Goal: Transaction & Acquisition: Purchase product/service

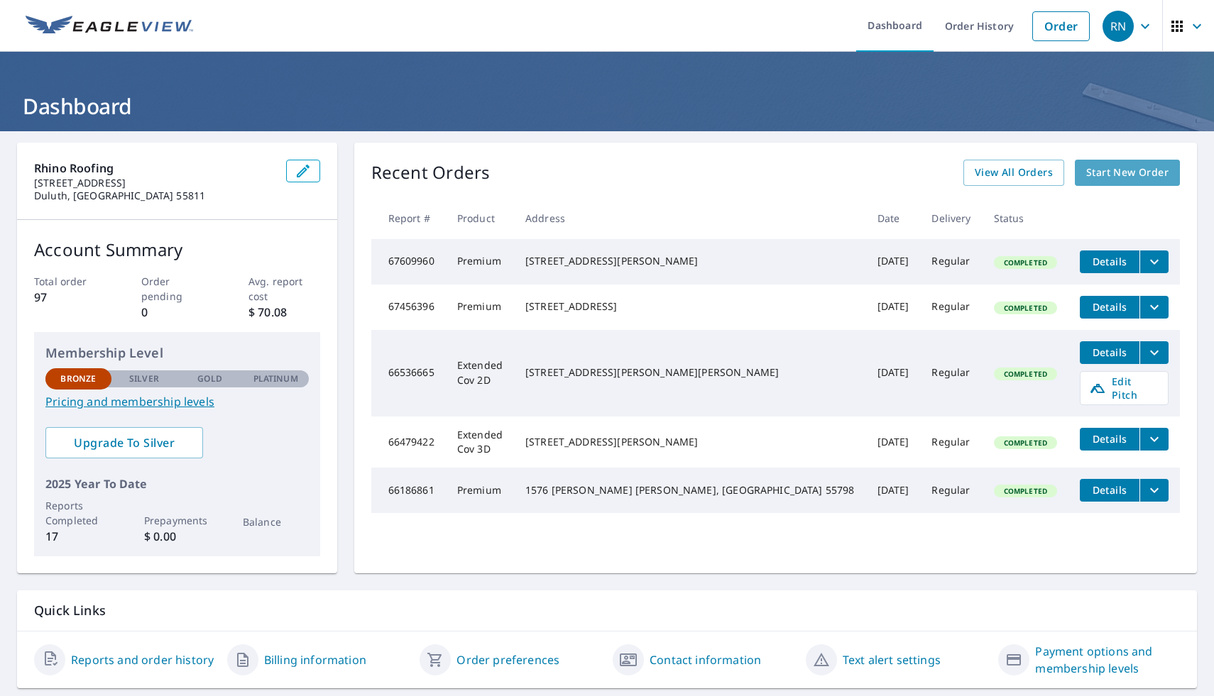
click at [1144, 174] on span "Start New Order" at bounding box center [1127, 173] width 82 height 18
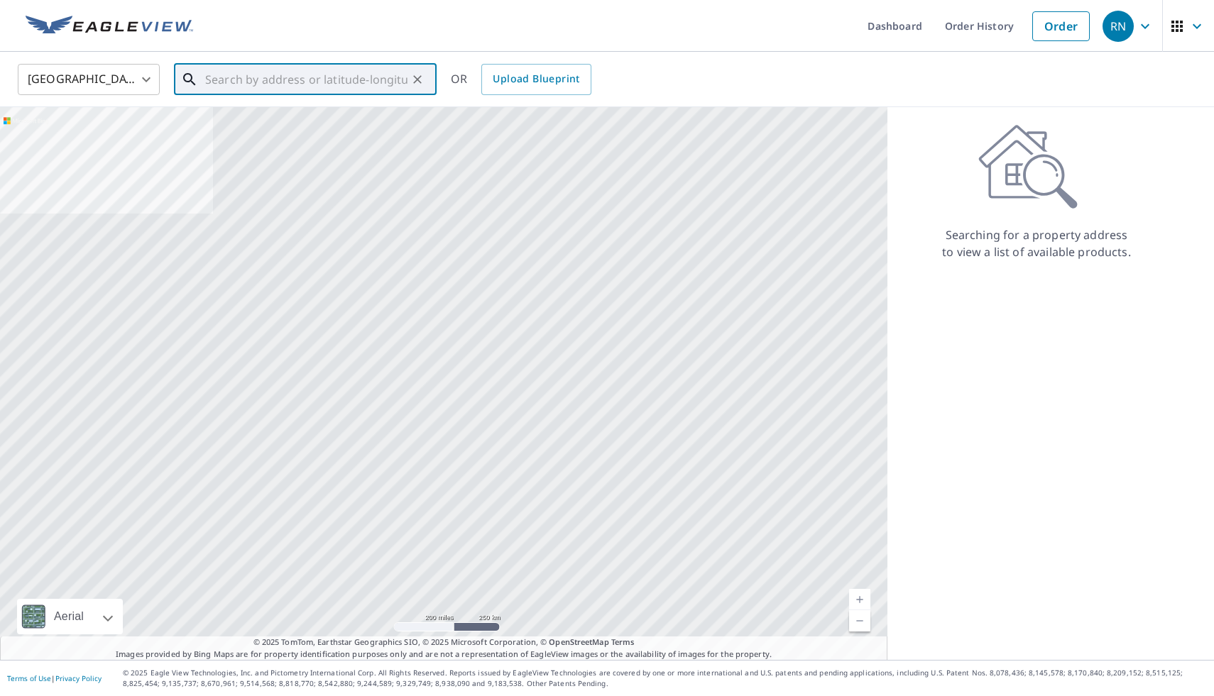
click at [224, 86] on input "text" at bounding box center [306, 80] width 202 height 40
paste input "[STREET_ADDRESS][PERSON_NAME]"
type input "[STREET_ADDRESS][PERSON_NAME]"
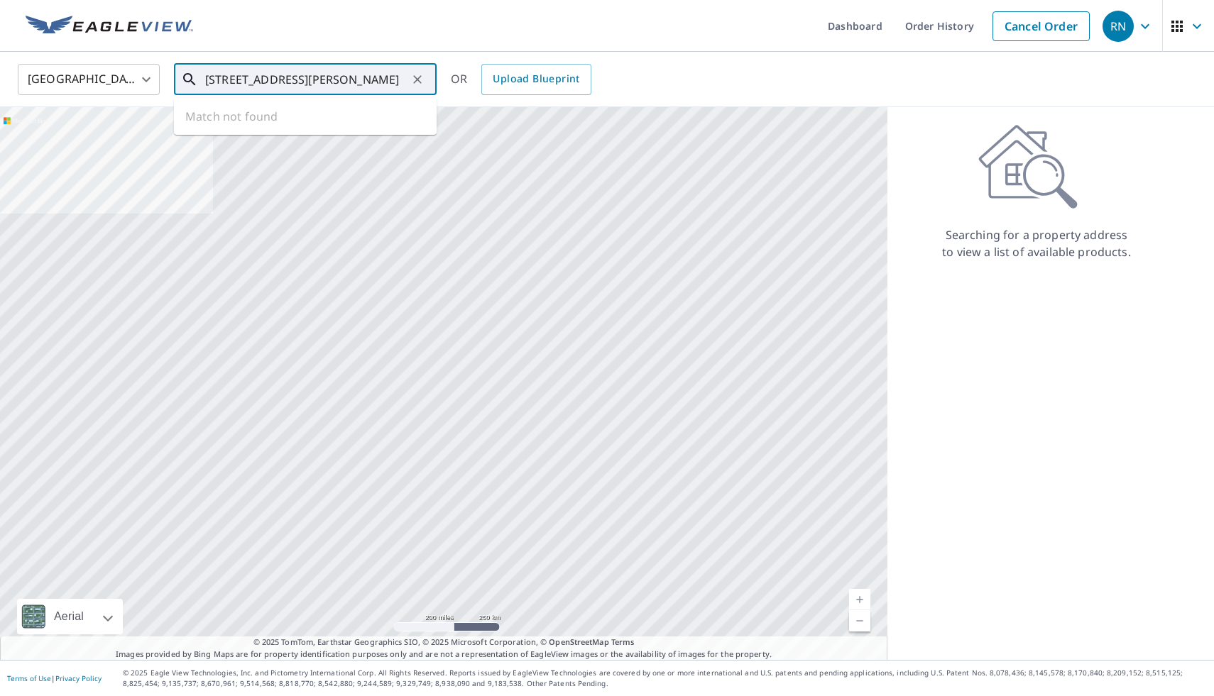
click at [289, 83] on input "102 Kendall Rd, Knife River, MN 55609, USA" at bounding box center [306, 80] width 202 height 40
click at [230, 82] on input "102 Kendall Rd, Knife River, MN 55609, USA" at bounding box center [306, 80] width 202 height 40
click at [264, 92] on input "102 Kendall Rd, Knife River, MN 55609, USA" at bounding box center [306, 80] width 202 height 40
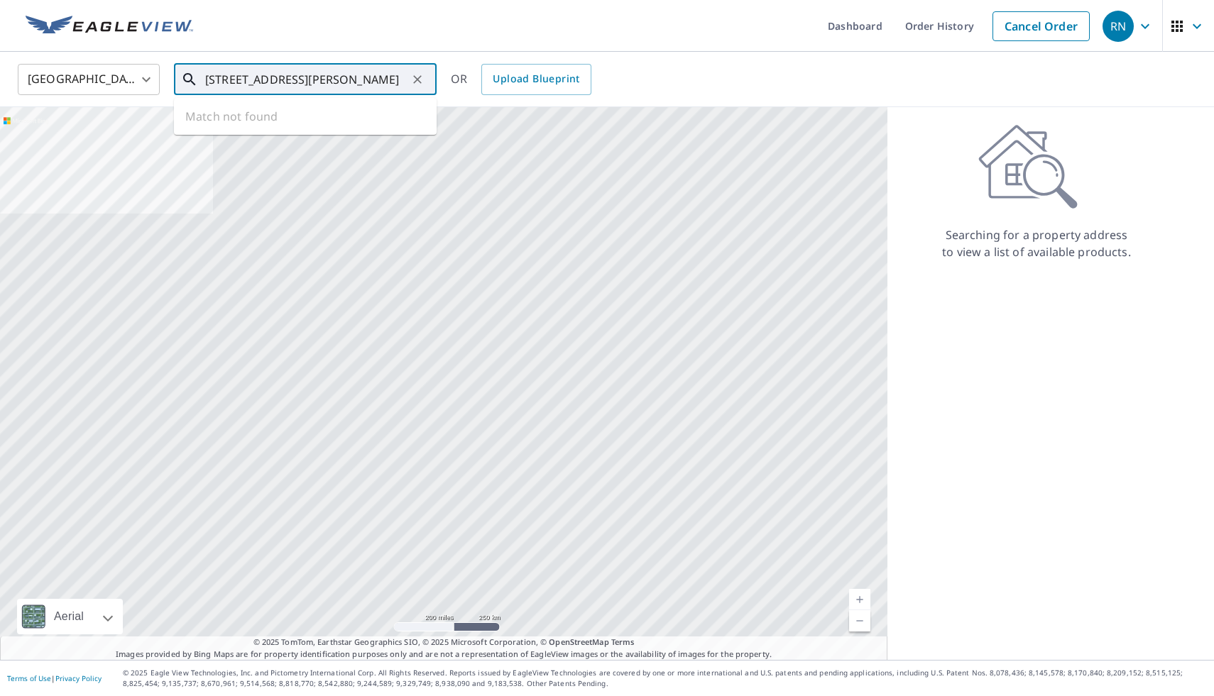
click at [264, 74] on input "102 Kendall Rd, Knife River, MN 55609, USA" at bounding box center [306, 80] width 202 height 40
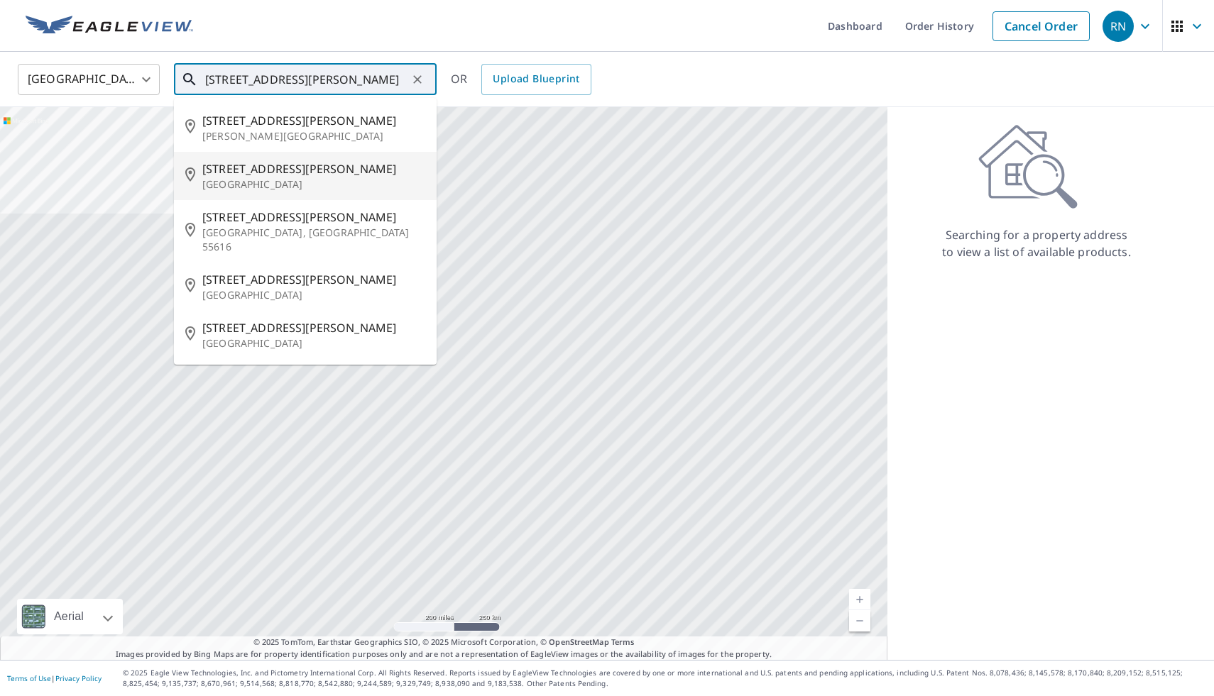
click at [242, 170] on span "102 Kendall Rd" at bounding box center [313, 168] width 223 height 17
type input "102 Kendall Rd Knife River, MN 55609"
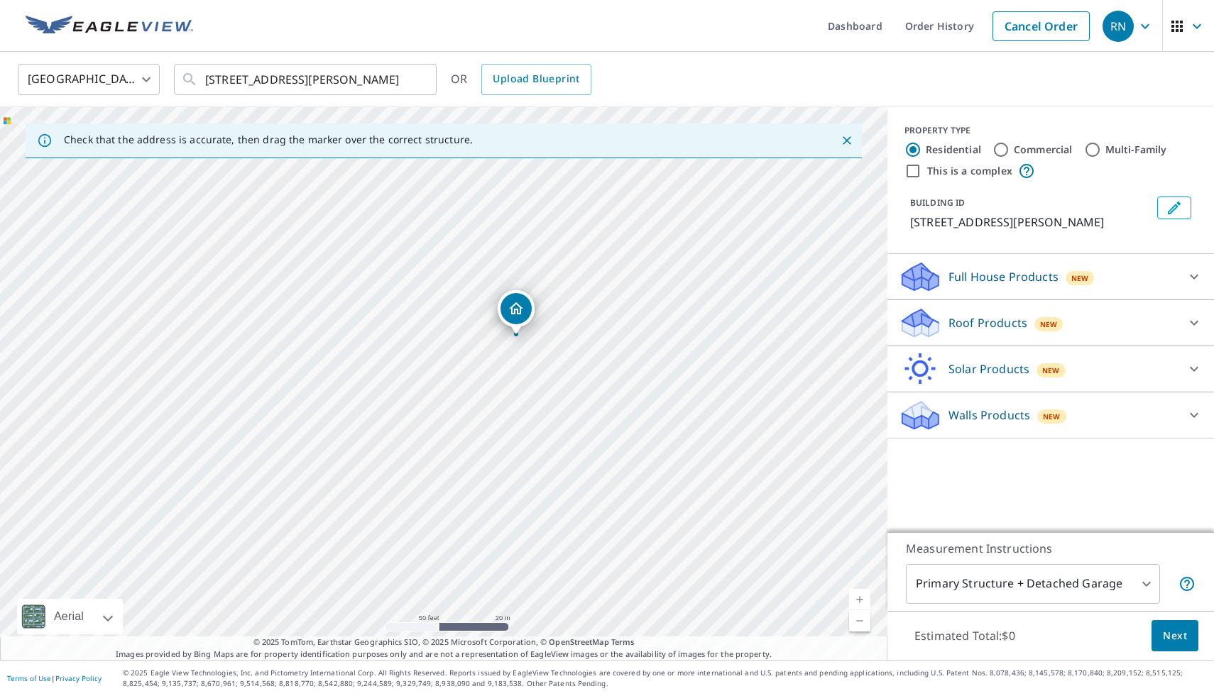
drag, startPoint x: 466, startPoint y: 506, endPoint x: 538, endPoint y: 459, distance: 86.3
click at [538, 459] on div "102 Kendall Rd Knife River, MN 55609" at bounding box center [443, 383] width 887 height 553
click at [513, 312] on icon "Dropped pin, building 1, Residential property, 102 Kendall Rd Knife River, MN 5…" at bounding box center [516, 308] width 17 height 17
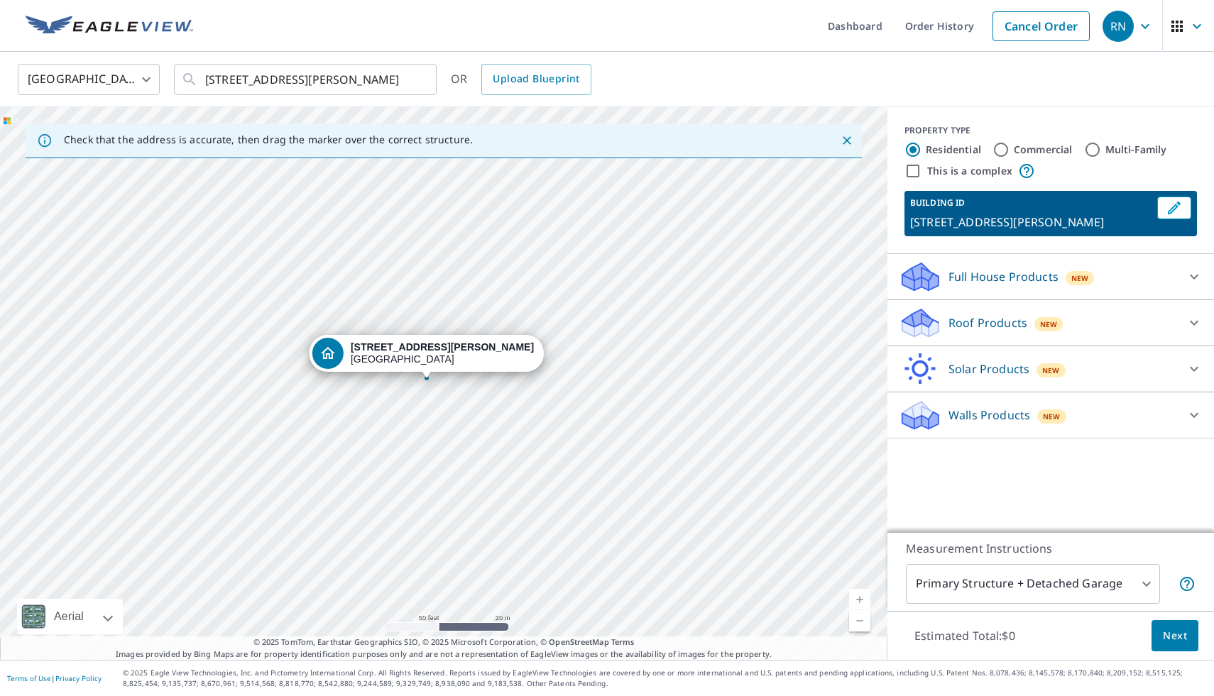
drag, startPoint x: 444, startPoint y: 359, endPoint x: 427, endPoint y: 356, distance: 17.3
click at [1112, 591] on body "RN RN Dashboard Order History Cancel Order RN United States US ​ 102 Kendall Rd…" at bounding box center [607, 348] width 1214 height 696
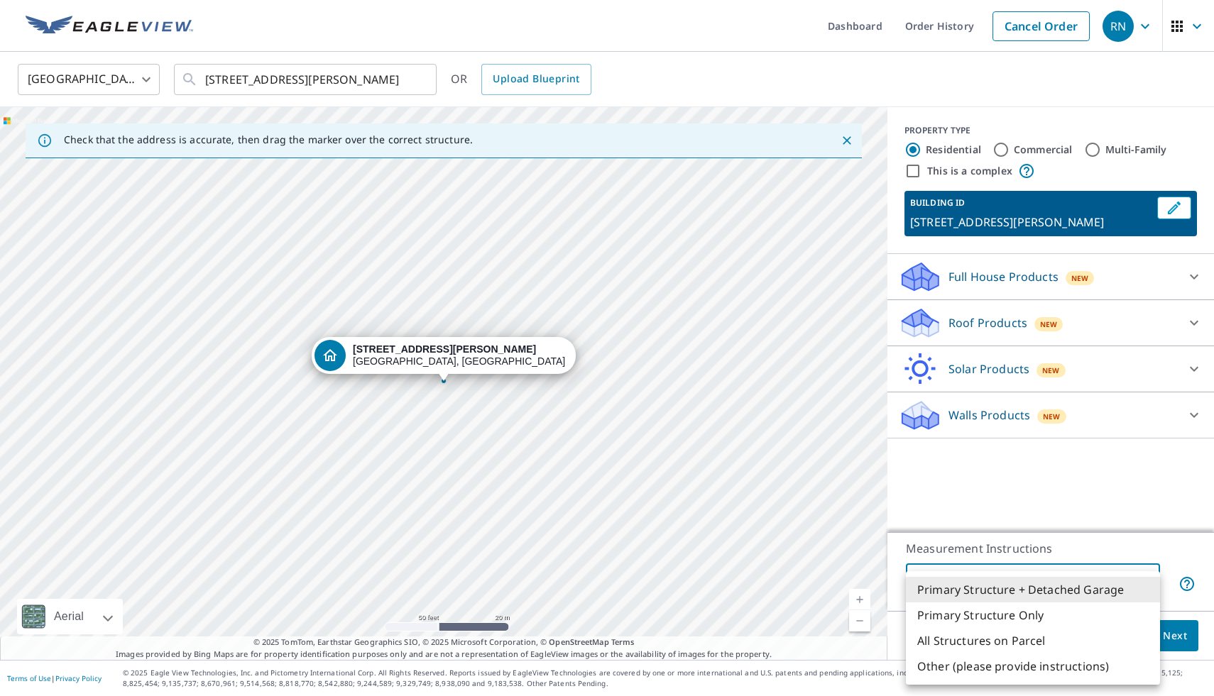
click at [1027, 168] on div at bounding box center [607, 348] width 1214 height 696
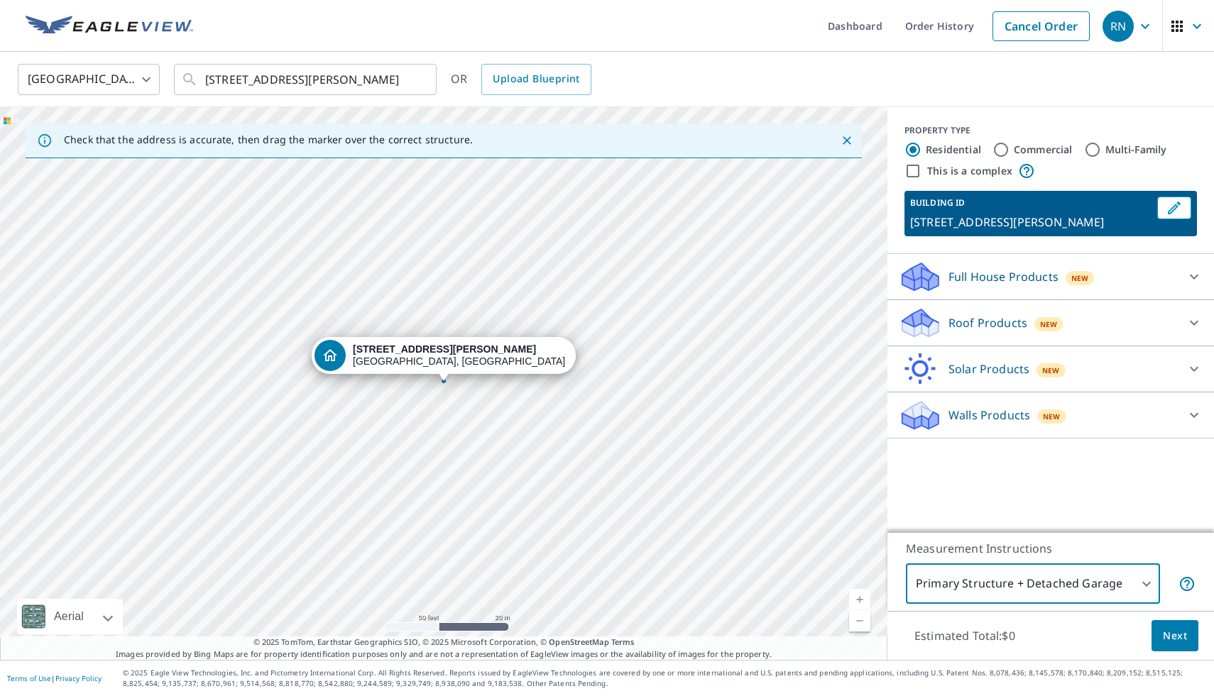
click at [1139, 579] on body "RN RN Dashboard Order History Cancel Order RN United States US ​ 102 Kendall Rd…" at bounding box center [607, 348] width 1214 height 696
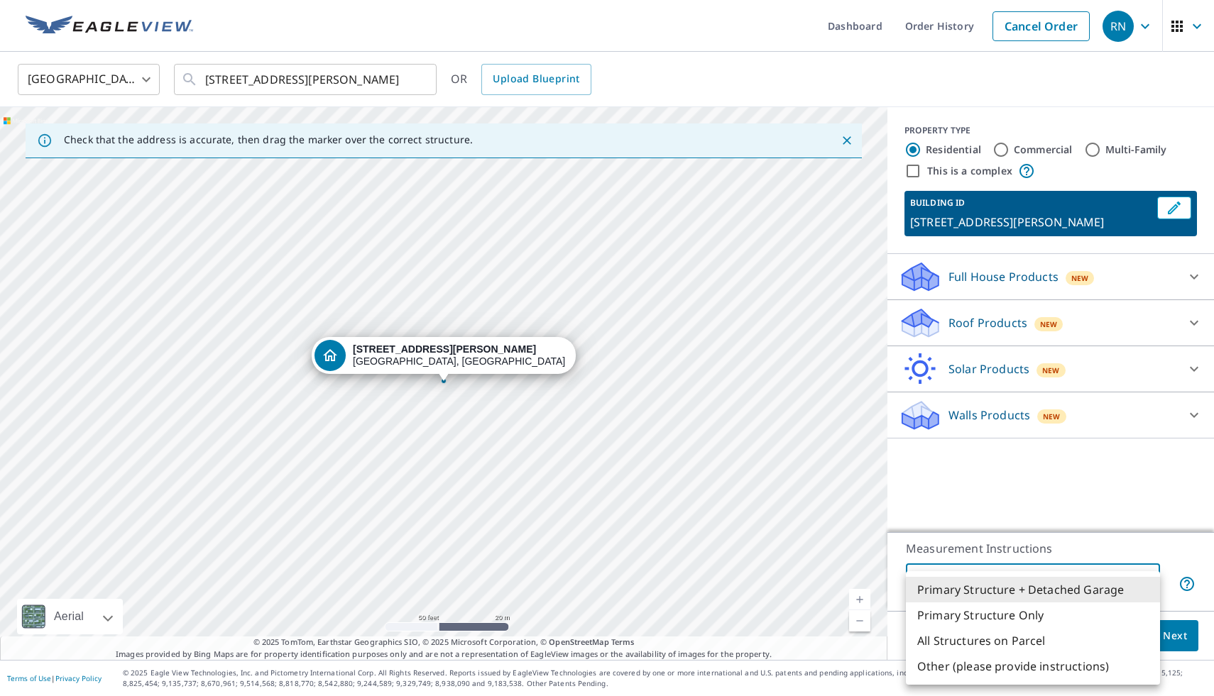
click at [1029, 637] on li "All Structures on Parcel" at bounding box center [1033, 641] width 254 height 26
type input "3"
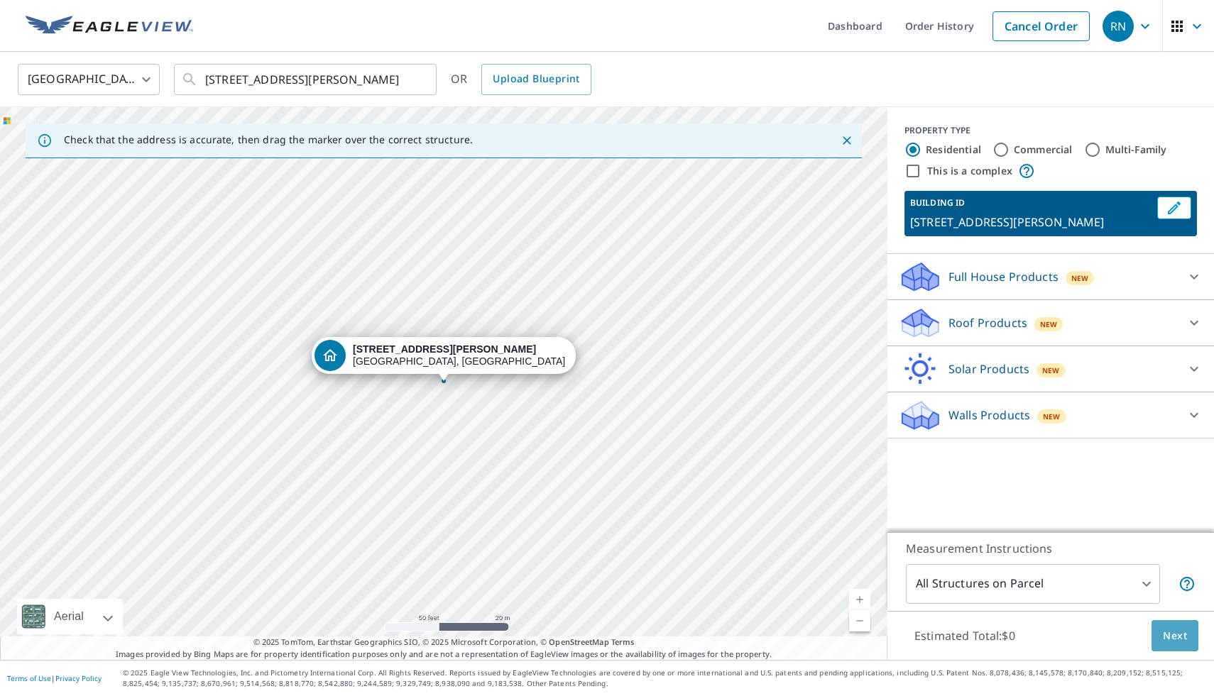
click at [1181, 639] on span "Next" at bounding box center [1175, 637] width 24 height 18
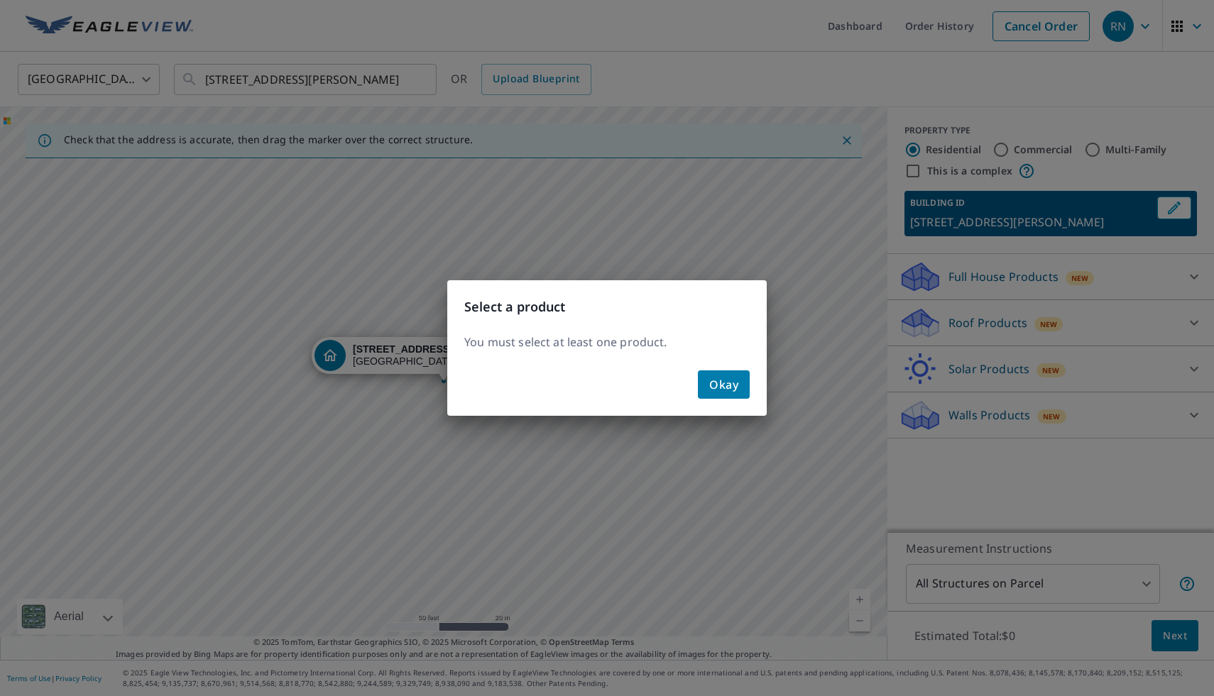
click at [1019, 274] on div "Select a product You must select at least one product. Okay" at bounding box center [607, 348] width 1214 height 696
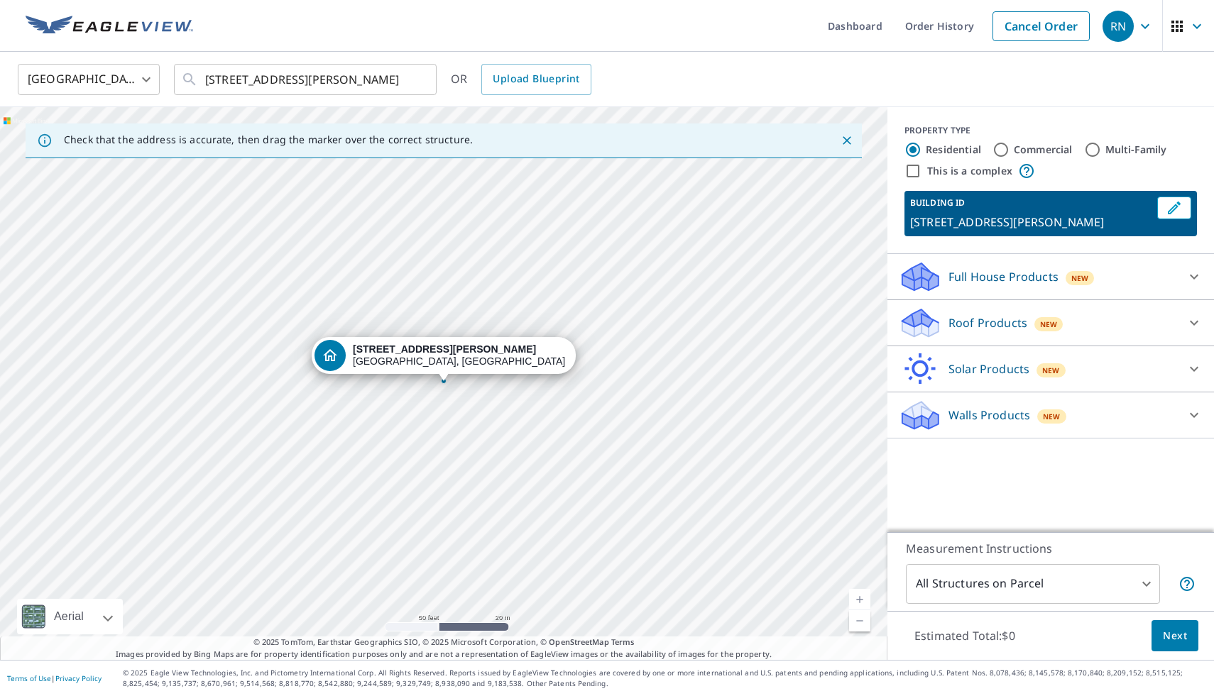
click at [979, 320] on p "Roof Products" at bounding box center [988, 323] width 79 height 17
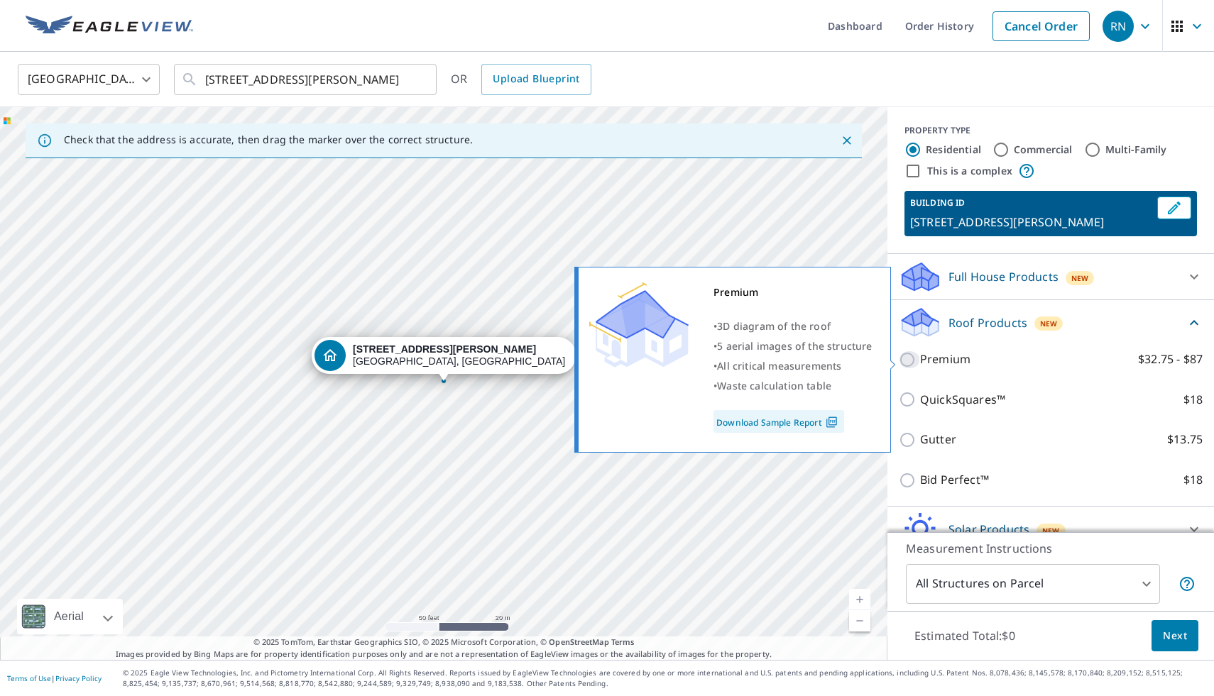
click at [905, 359] on input "Premium $32.75 - $87" at bounding box center [909, 359] width 21 height 17
checkbox input "true"
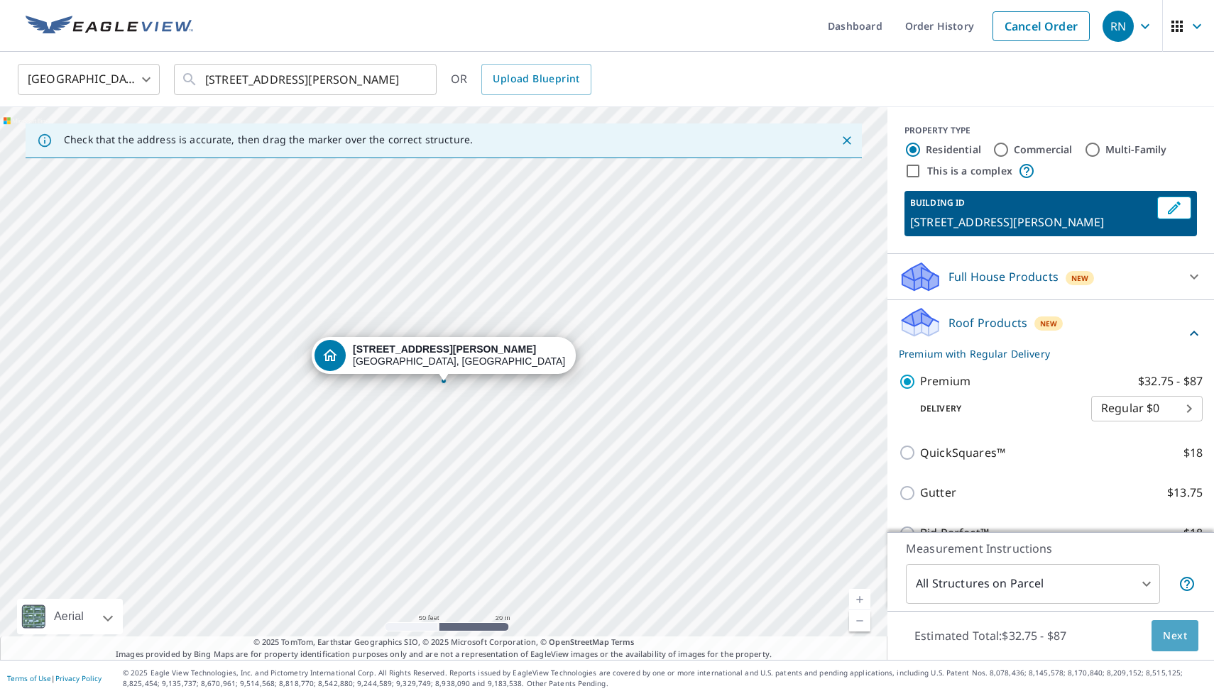
click at [1168, 636] on span "Next" at bounding box center [1175, 637] width 24 height 18
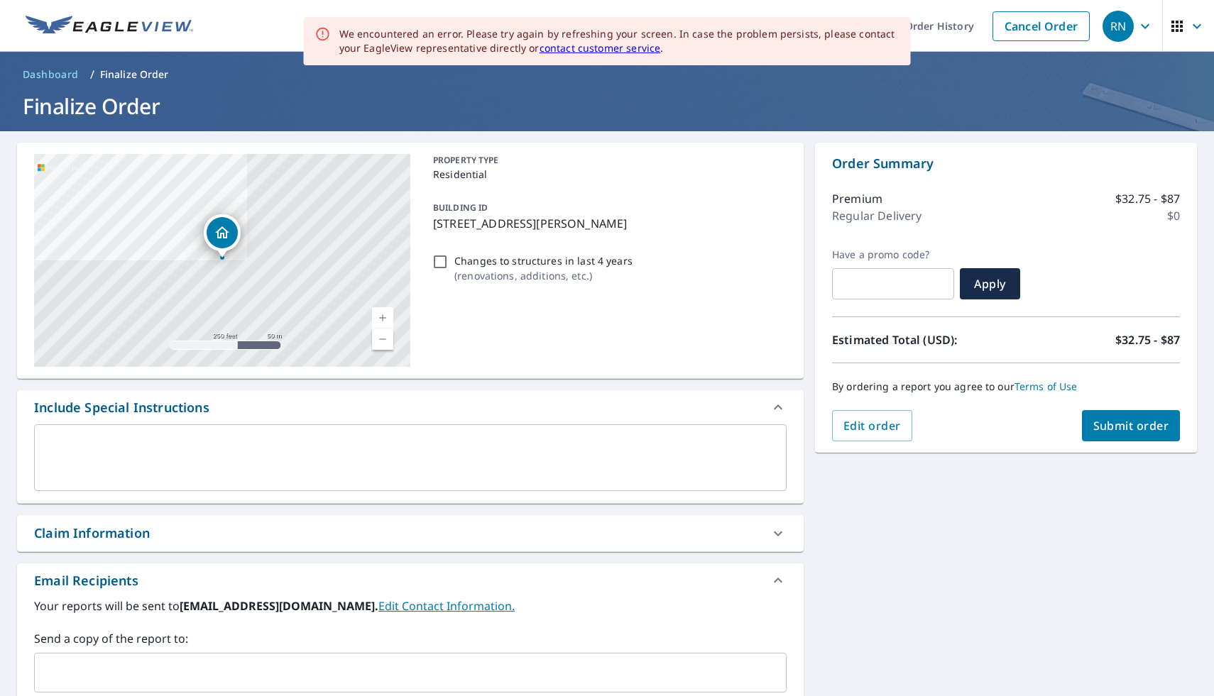
click at [164, 463] on textarea at bounding box center [410, 458] width 733 height 40
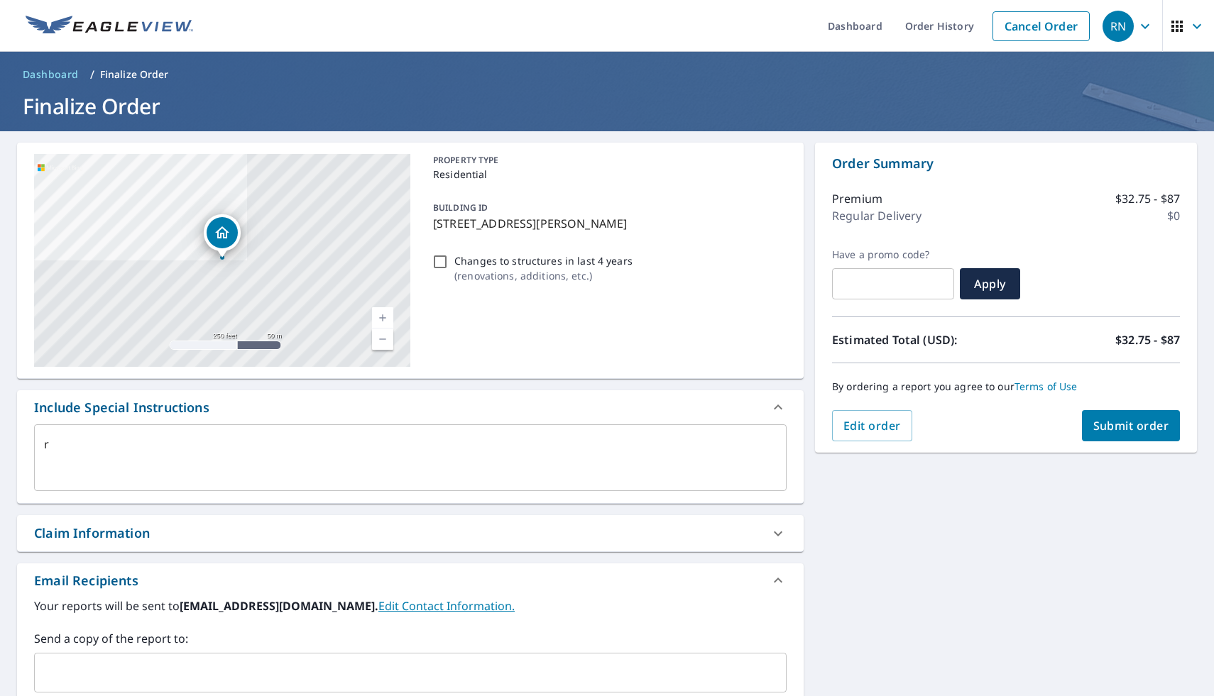
type textarea "x"
click at [62, 448] on textarea "r" at bounding box center [410, 458] width 733 height 40
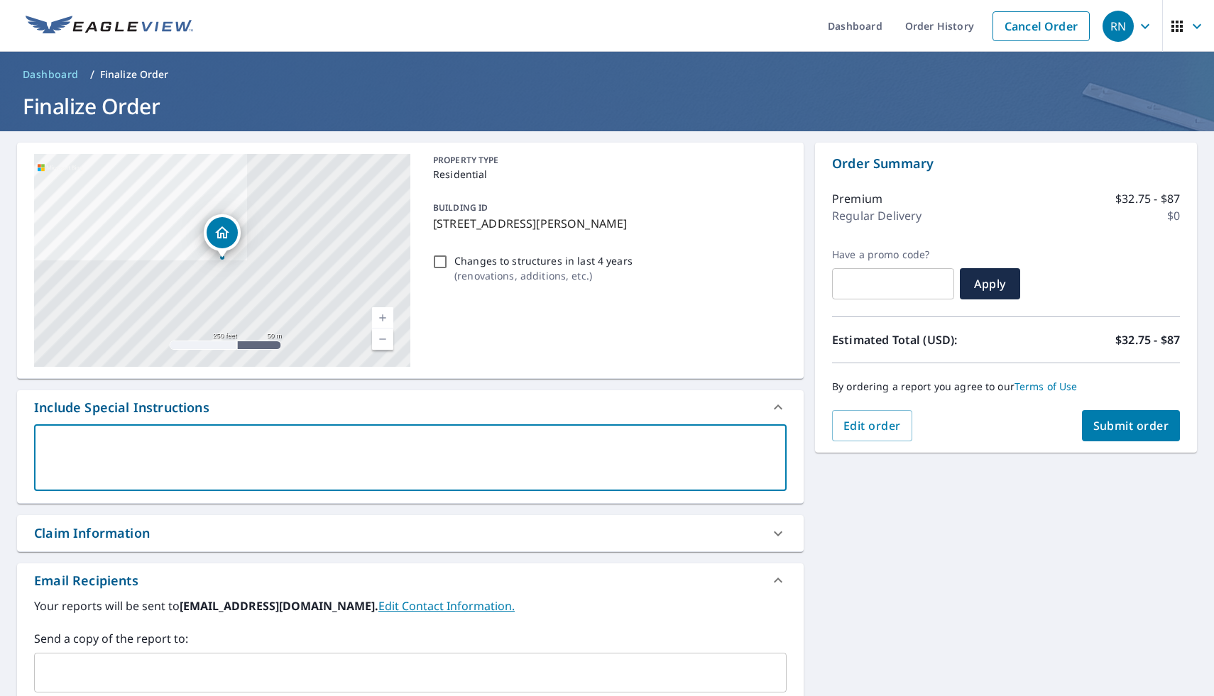
scroll to position [174, 0]
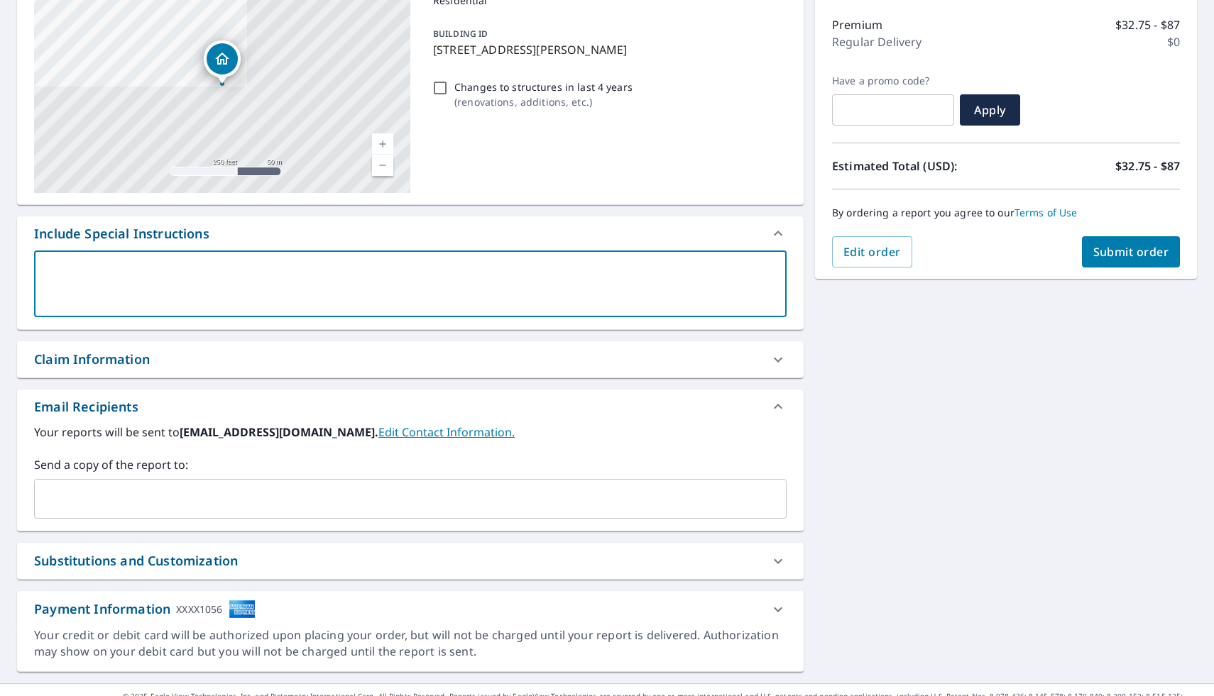
click at [139, 515] on div "​" at bounding box center [410, 499] width 753 height 40
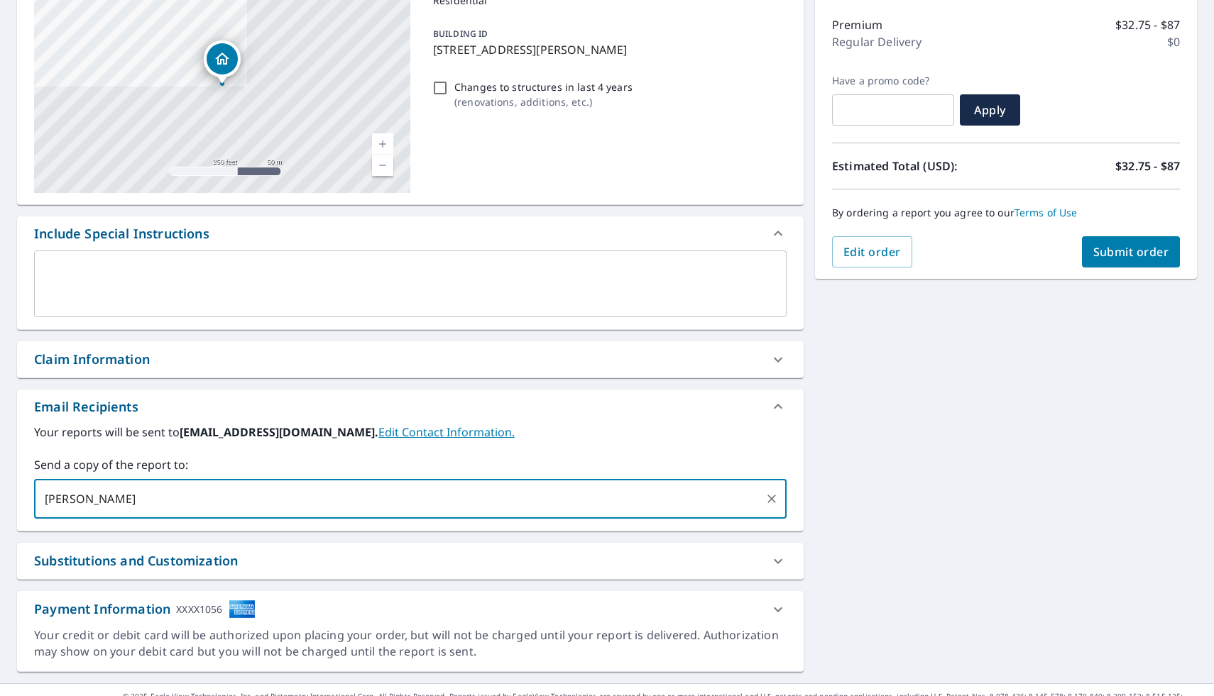
type input "[PERSON_NAME][EMAIL_ADDRESS][DOMAIN_NAME]"
click at [1122, 246] on span "Submit order" at bounding box center [1131, 252] width 76 height 16
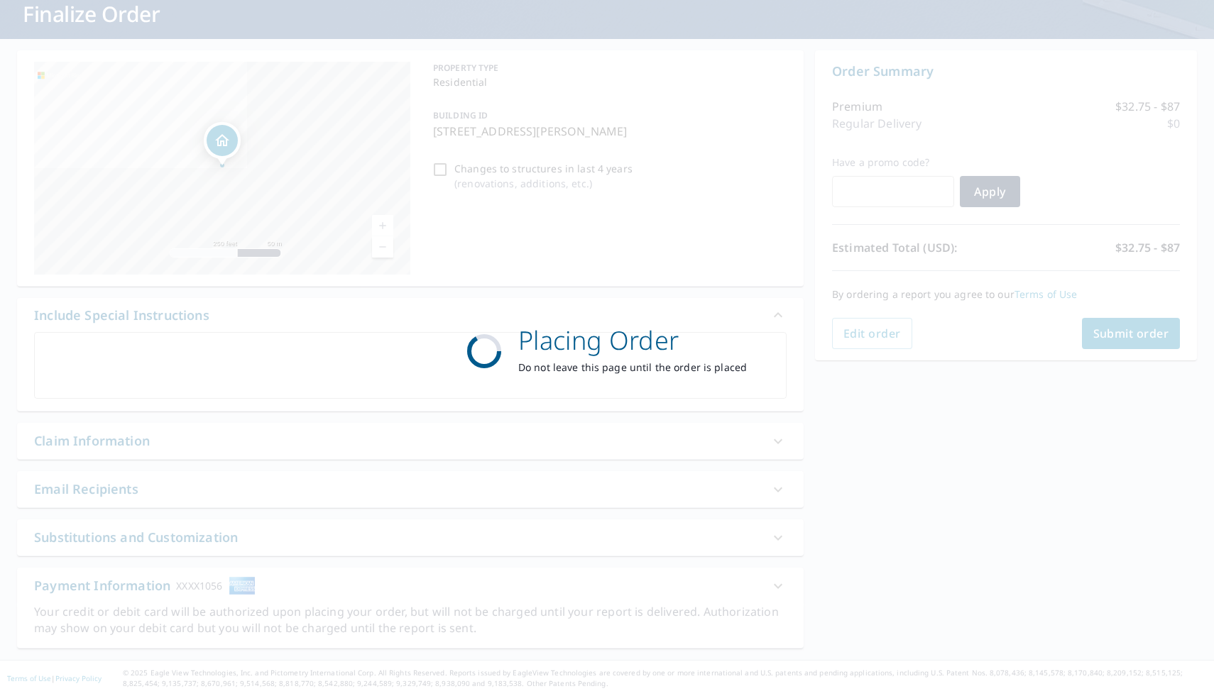
scroll to position [92, 0]
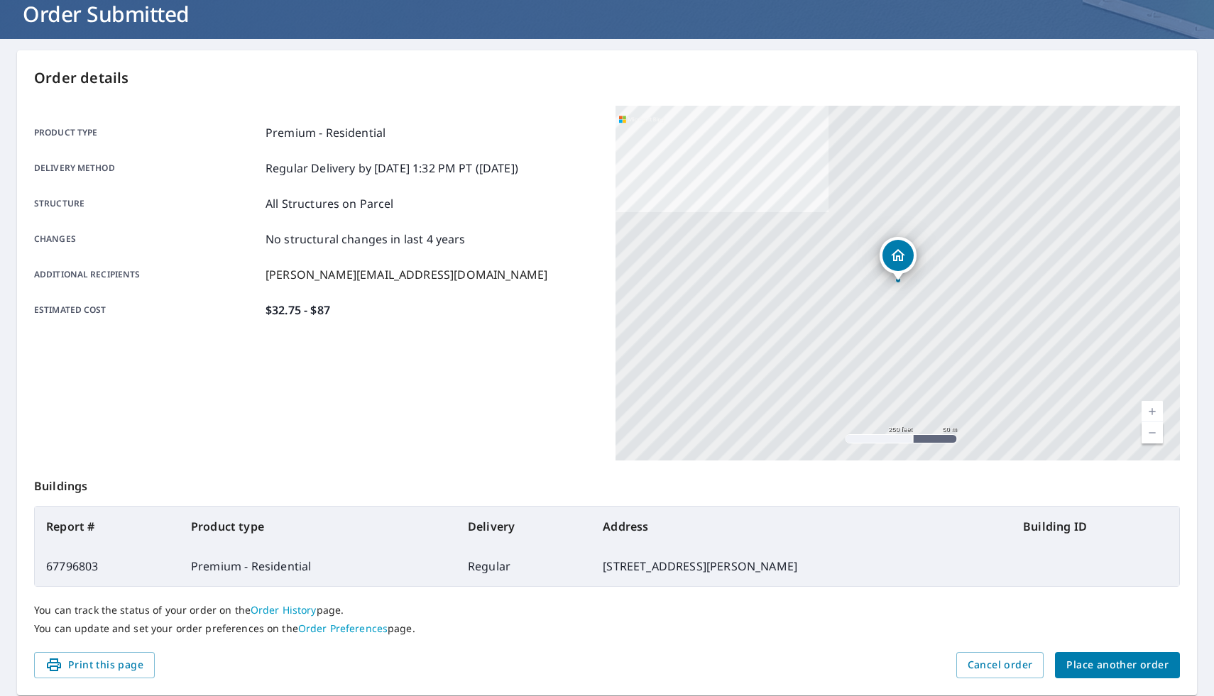
scroll to position [138, 0]
